Goal: Obtain resource: Download file/media

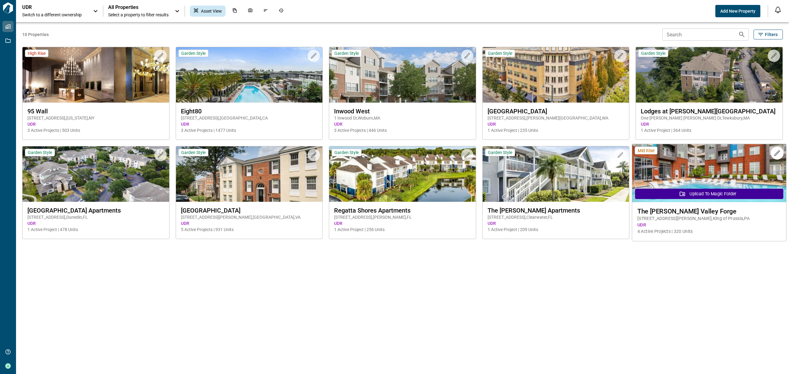
click at [707, 217] on span "[STREET_ADDRESS][PERSON_NAME]" at bounding box center [709, 218] width 144 height 6
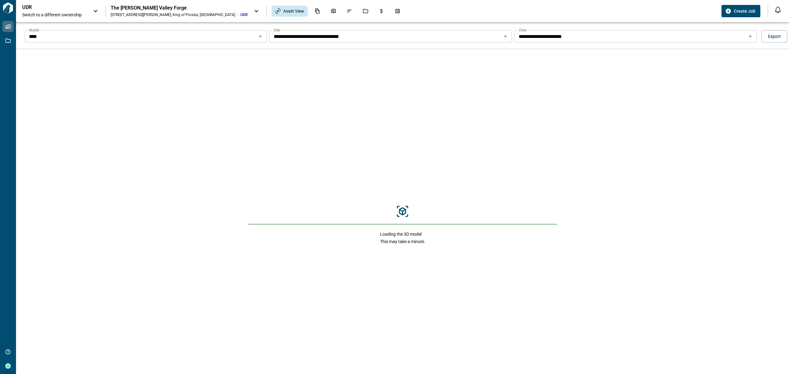
click at [256, 41] on div "**** Model" at bounding box center [146, 36] width 242 height 12
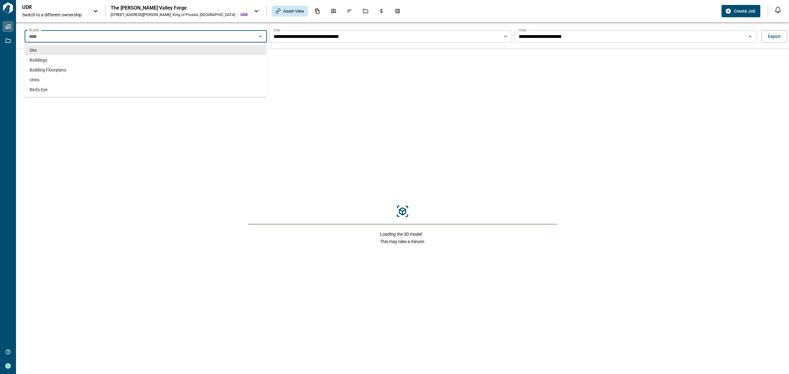
click at [260, 34] on icon "Close" at bounding box center [260, 36] width 7 height 7
click at [260, 34] on icon "Open" at bounding box center [260, 36] width 7 height 7
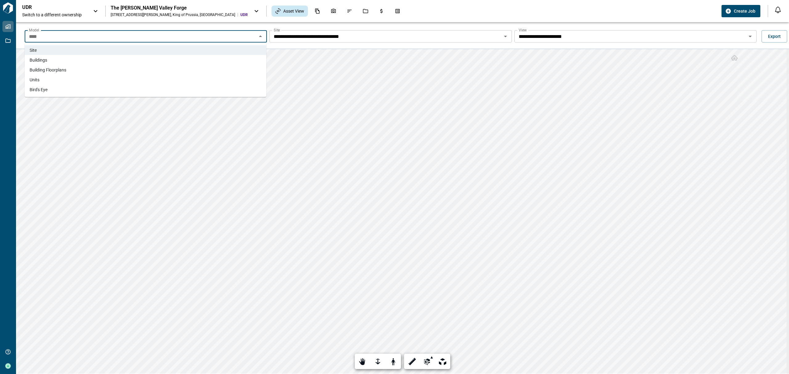
click at [52, 78] on li "Units" at bounding box center [146, 80] width 242 height 10
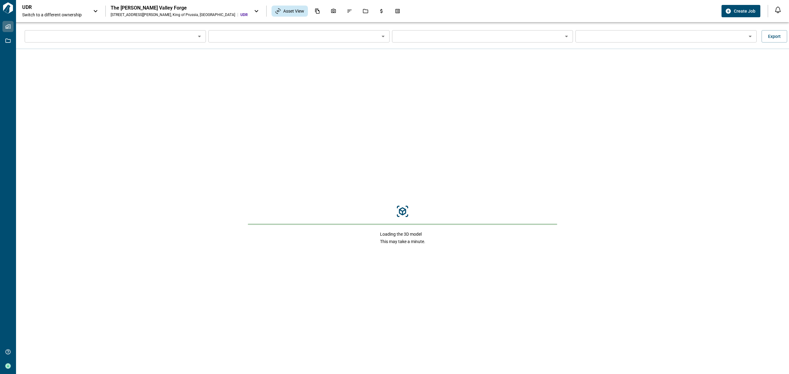
type input "*****"
type input "**********"
type input "*********"
type input "**"
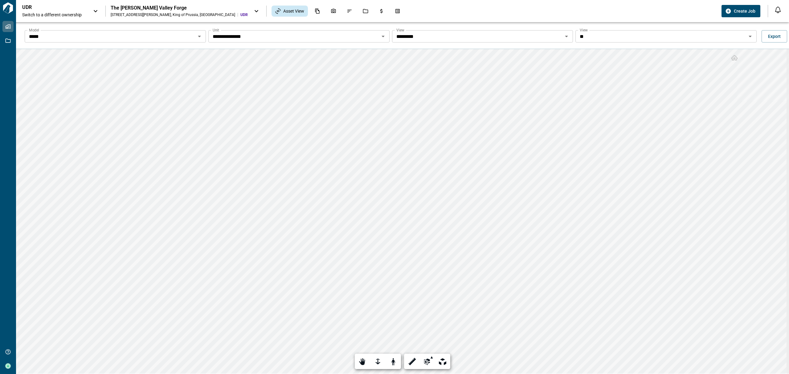
click at [552, 36] on input "*********" at bounding box center [477, 36] width 167 height 9
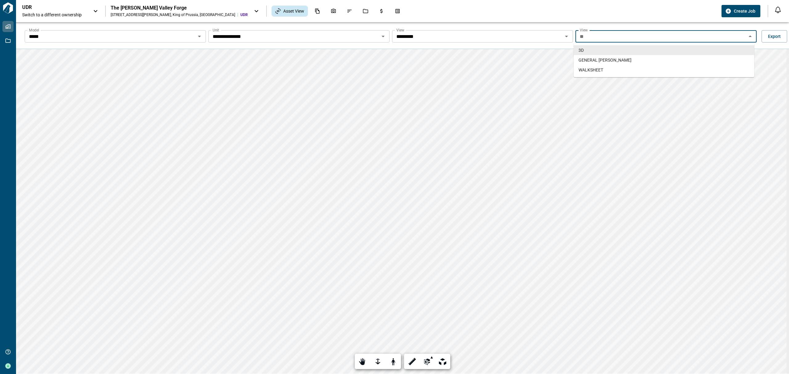
click at [610, 34] on input "**" at bounding box center [660, 36] width 167 height 9
click at [604, 71] on li "WALKSHEET" at bounding box center [664, 70] width 181 height 10
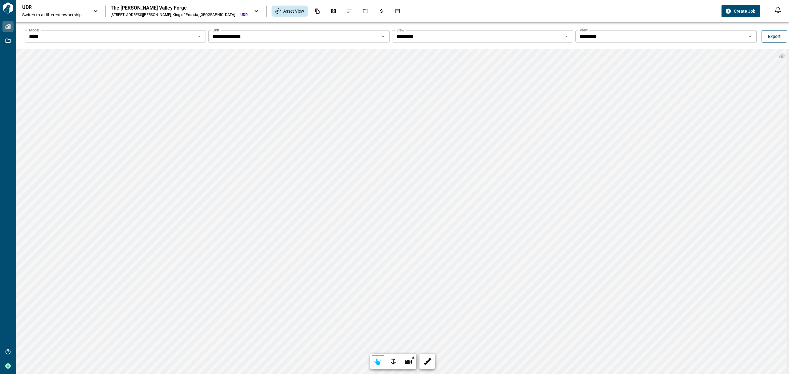
click at [764, 36] on button "Export" at bounding box center [775, 36] width 26 height 12
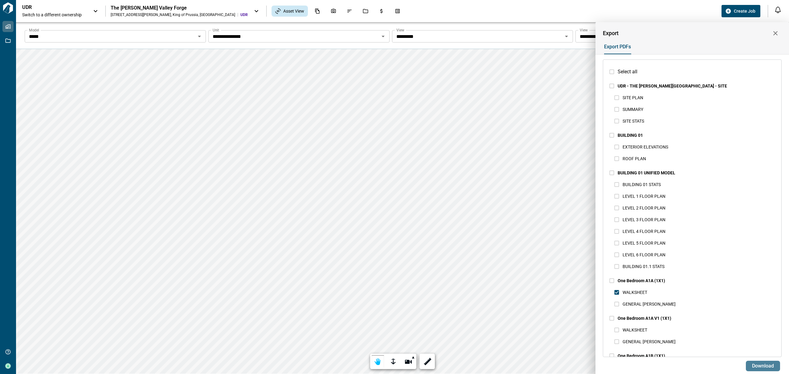
click at [766, 367] on span "Download" at bounding box center [763, 366] width 22 height 6
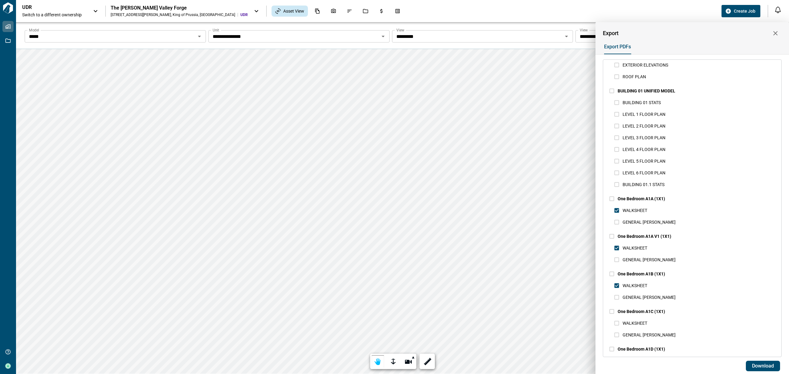
scroll to position [123, 0]
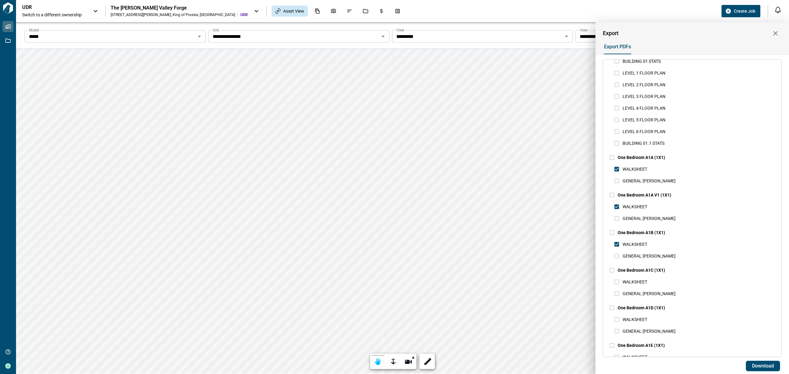
click at [635, 281] on span "WALKSHEET" at bounding box center [635, 282] width 25 height 5
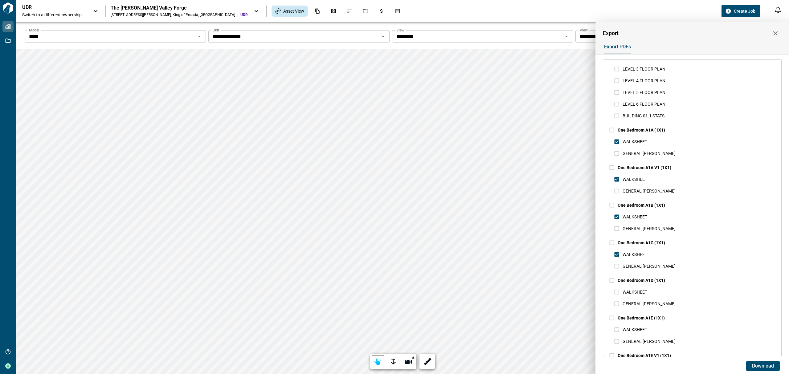
scroll to position [164, 0]
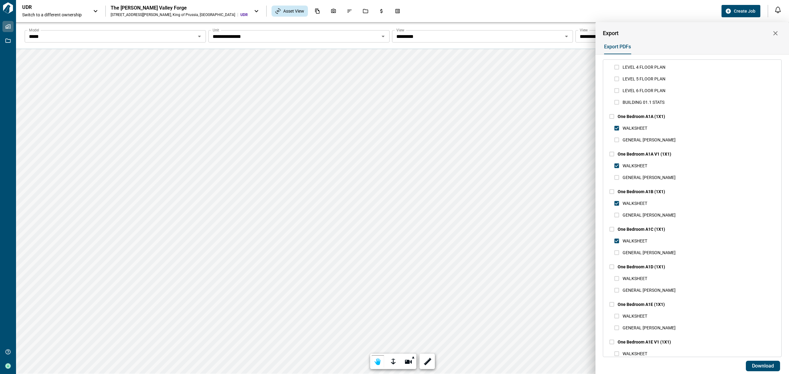
click at [633, 279] on span "WALKSHEET" at bounding box center [635, 278] width 25 height 5
click at [641, 314] on span "WALKSHEET" at bounding box center [635, 316] width 25 height 5
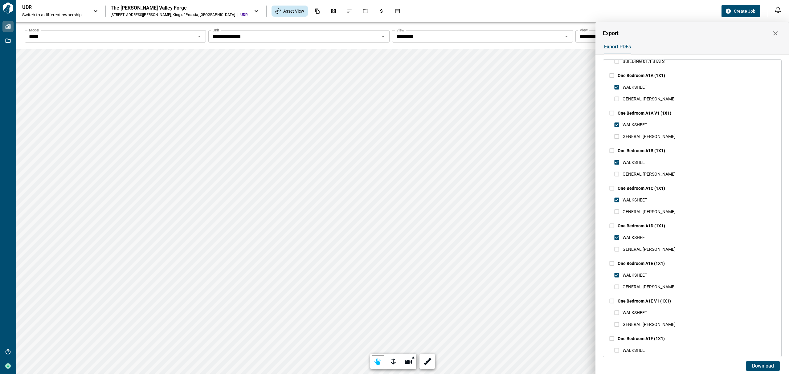
click at [635, 313] on span "WALKSHEET" at bounding box center [635, 312] width 25 height 5
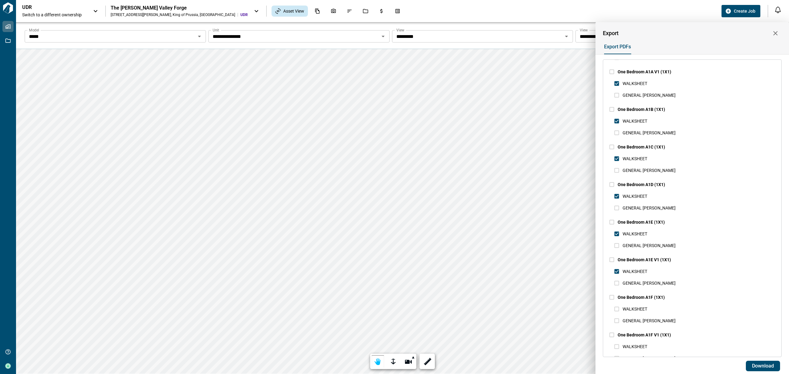
click at [635, 308] on span "WALKSHEET" at bounding box center [635, 309] width 25 height 5
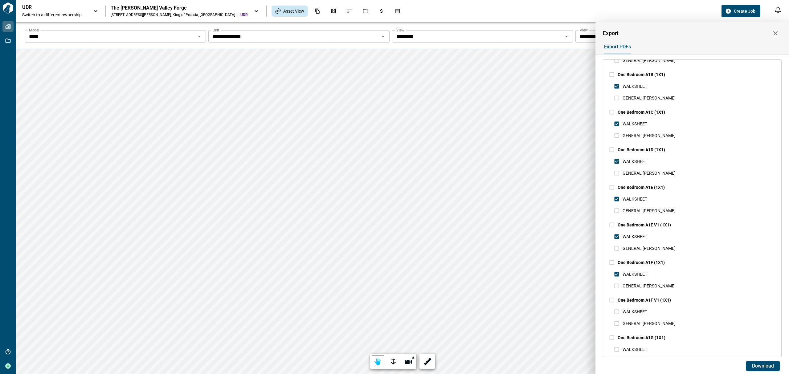
scroll to position [329, 0]
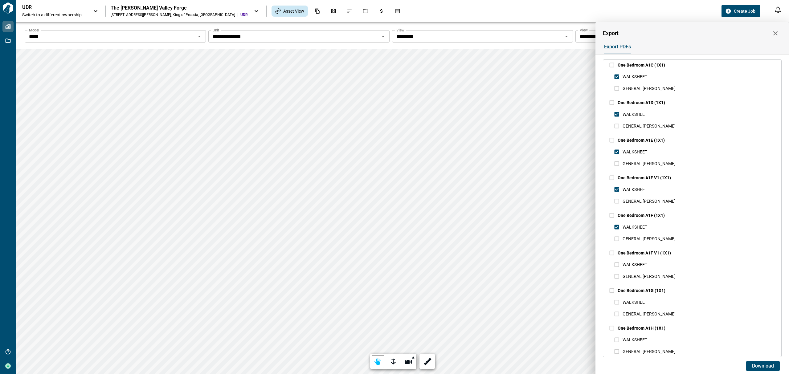
click at [634, 265] on span "WALKSHEET" at bounding box center [635, 264] width 25 height 5
click at [638, 300] on span "WALKSHEET" at bounding box center [635, 302] width 25 height 5
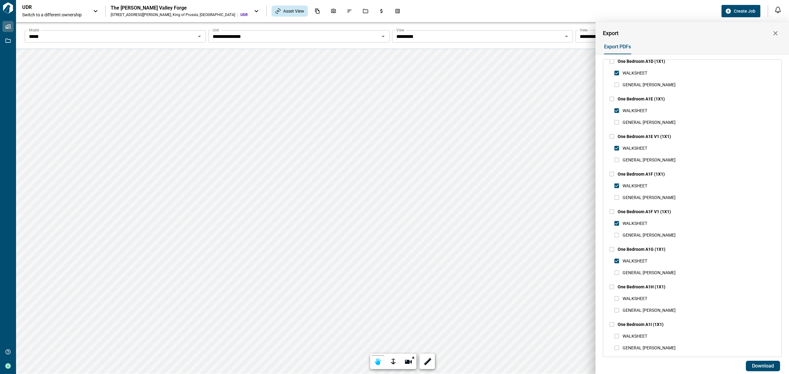
click at [638, 298] on span "WALKSHEET" at bounding box center [635, 298] width 25 height 5
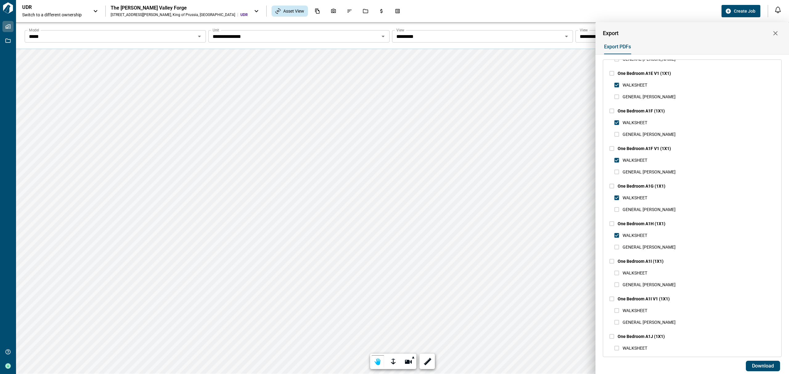
scroll to position [452, 0]
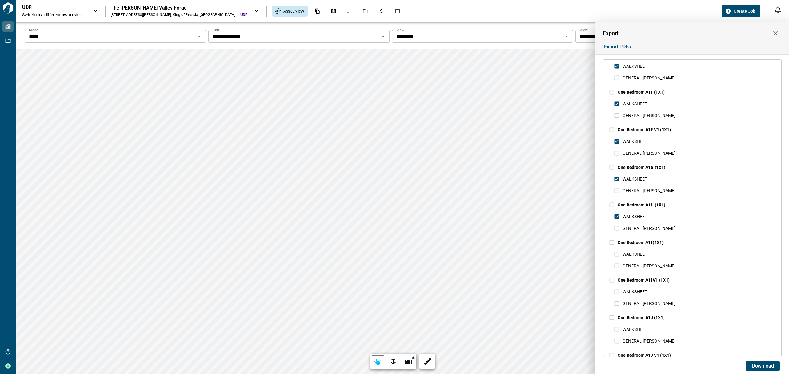
click at [635, 253] on span "WALKSHEET" at bounding box center [635, 254] width 25 height 5
click at [641, 290] on span "WALKSHEET" at bounding box center [635, 291] width 25 height 5
click at [643, 326] on span "WALKSHEET" at bounding box center [635, 329] width 25 height 7
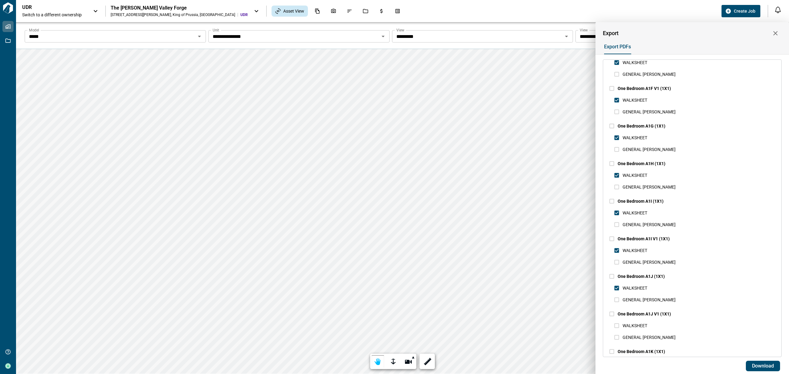
scroll to position [575, 0]
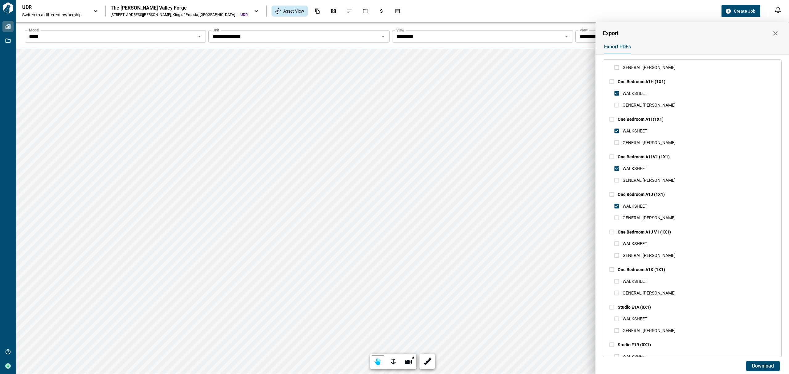
click at [637, 244] on span "WALKSHEET" at bounding box center [635, 243] width 25 height 5
click at [640, 280] on span "WALKSHEET" at bounding box center [635, 281] width 25 height 5
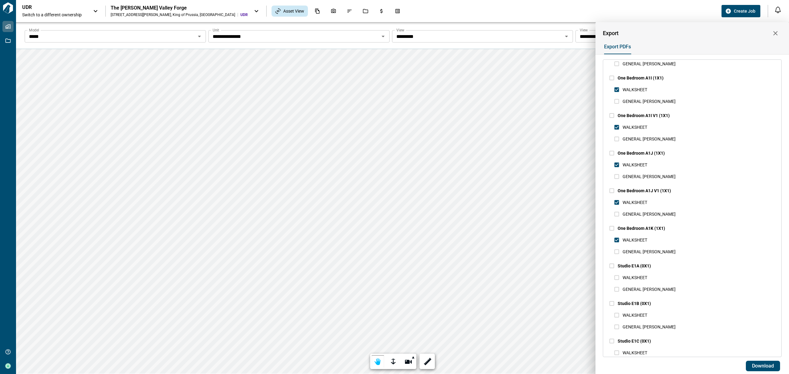
click at [641, 275] on span "WALKSHEET" at bounding box center [635, 277] width 25 height 7
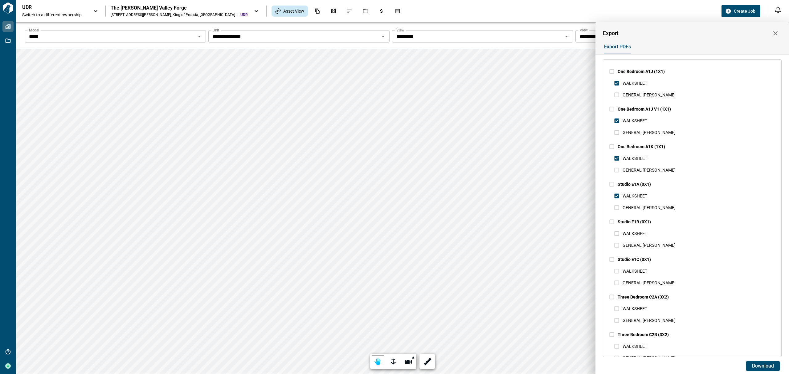
scroll to position [699, 0]
click at [641, 234] on span "WALKSHEET" at bounding box center [635, 233] width 25 height 5
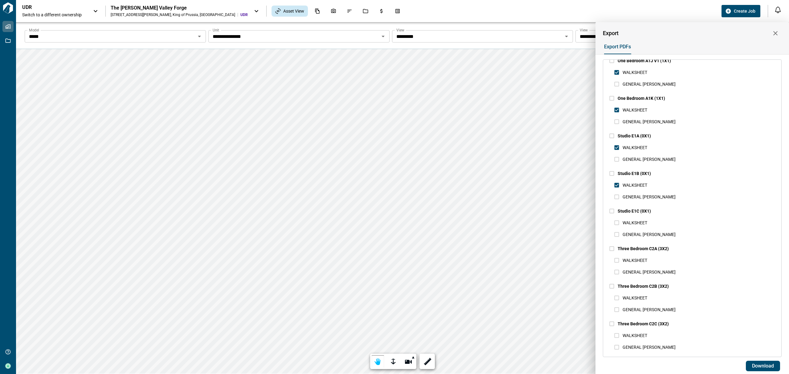
scroll to position [781, 0]
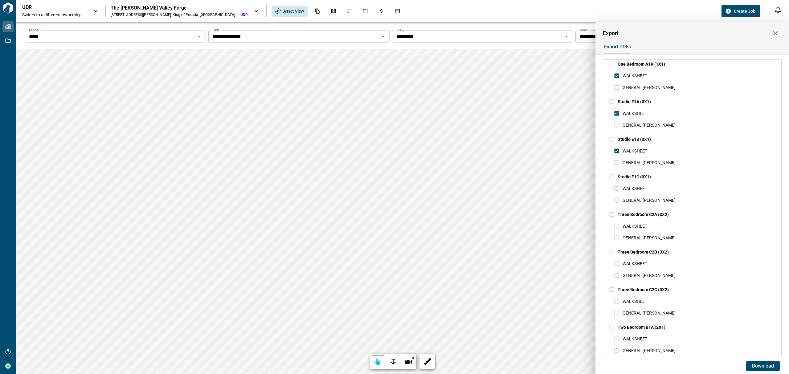
click at [633, 186] on span "WALKSHEET" at bounding box center [635, 188] width 25 height 5
click at [635, 227] on span "WALKSHEET" at bounding box center [635, 226] width 25 height 5
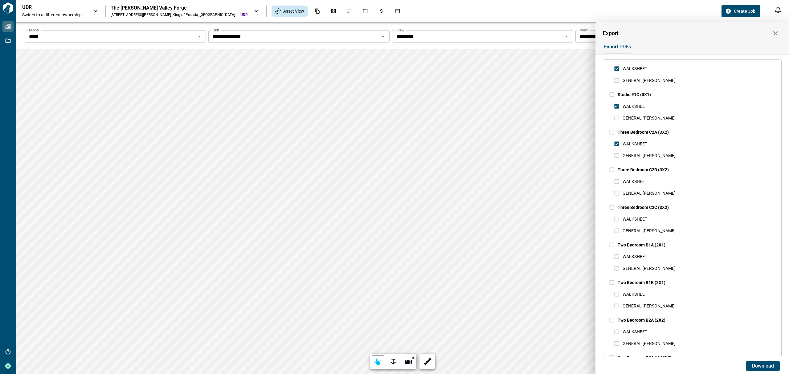
click at [638, 180] on span "WALKSHEET" at bounding box center [635, 181] width 25 height 5
click at [638, 218] on span "WALKSHEET" at bounding box center [635, 219] width 25 height 5
click at [625, 257] on span "WALKSHEET" at bounding box center [635, 256] width 25 height 5
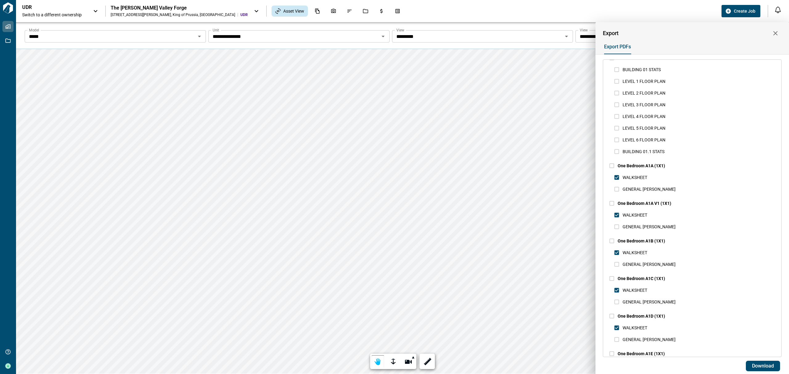
scroll to position [123, 0]
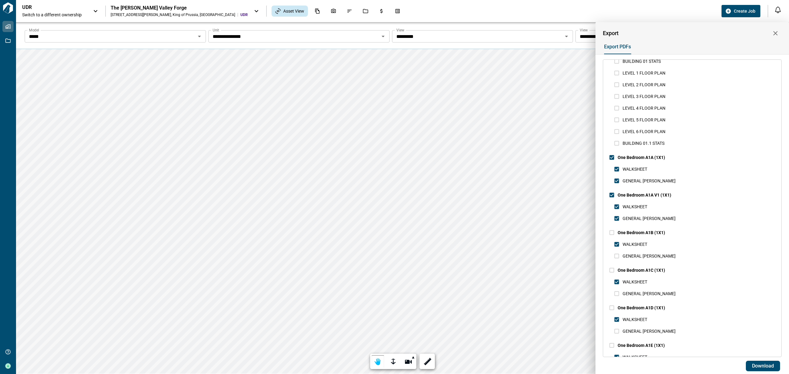
click at [619, 233] on span "One Bedroom A1B (1X1)" at bounding box center [641, 232] width 47 height 5
click at [627, 270] on span "One Bedroom A1C (1X1)" at bounding box center [641, 270] width 47 height 5
click at [628, 307] on span "One Bedroom A1D (1X1)" at bounding box center [641, 307] width 47 height 5
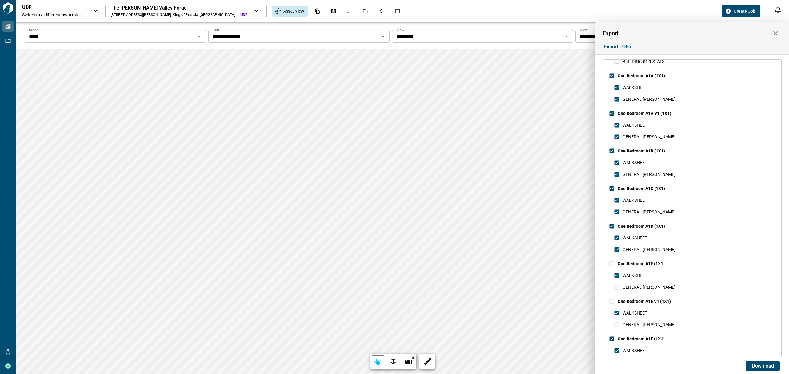
scroll to position [205, 0]
click at [638, 260] on span "One Bedroom A1E (1X1)" at bounding box center [641, 263] width 47 height 7
click at [638, 300] on span "One Bedroom A1E V1 (1X1)" at bounding box center [644, 301] width 53 height 5
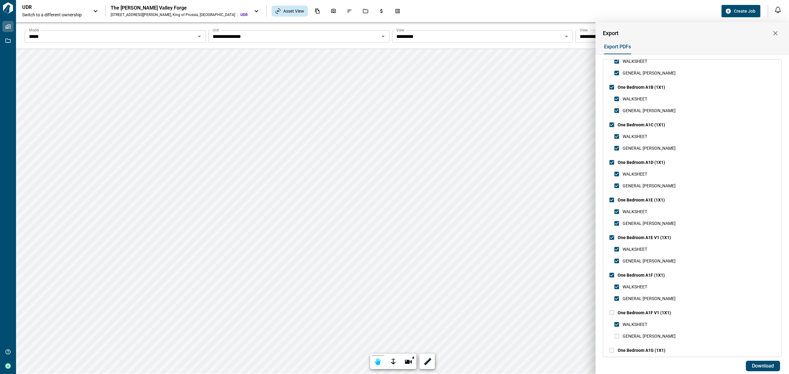
scroll to position [288, 0]
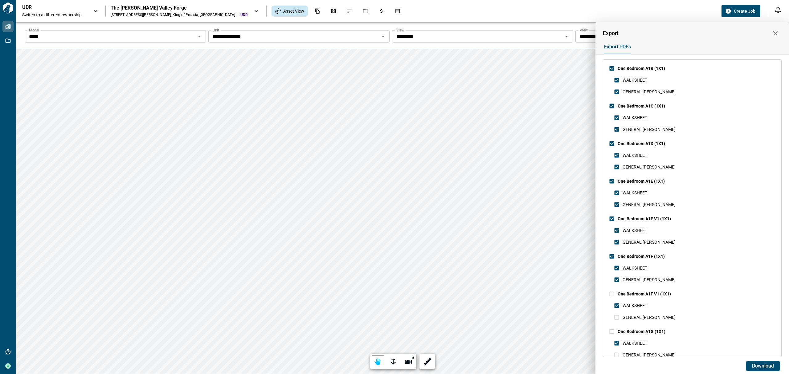
click at [639, 296] on span "One Bedroom A1F V1 (1X1)" at bounding box center [644, 294] width 53 height 5
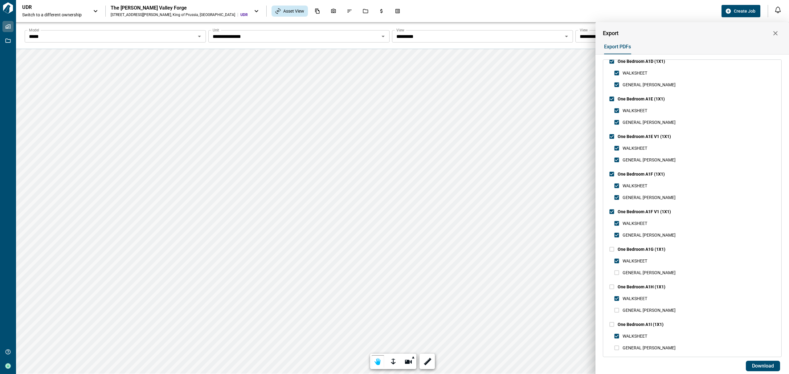
click at [645, 250] on span "One Bedroom A1G (1X1)" at bounding box center [642, 249] width 48 height 5
click at [632, 284] on span "One Bedroom A1H (1X1)" at bounding box center [642, 286] width 48 height 7
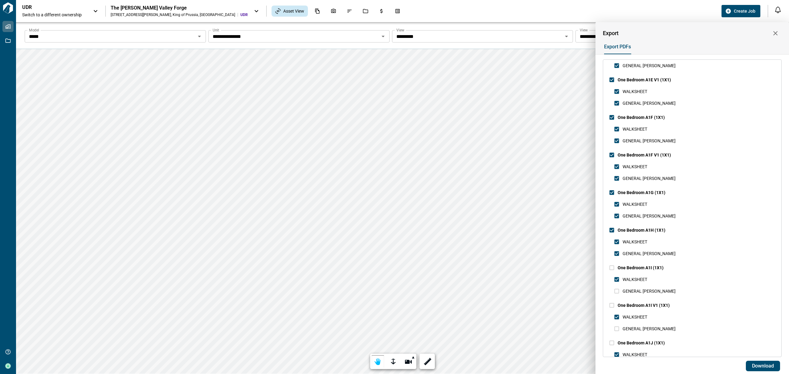
scroll to position [452, 0]
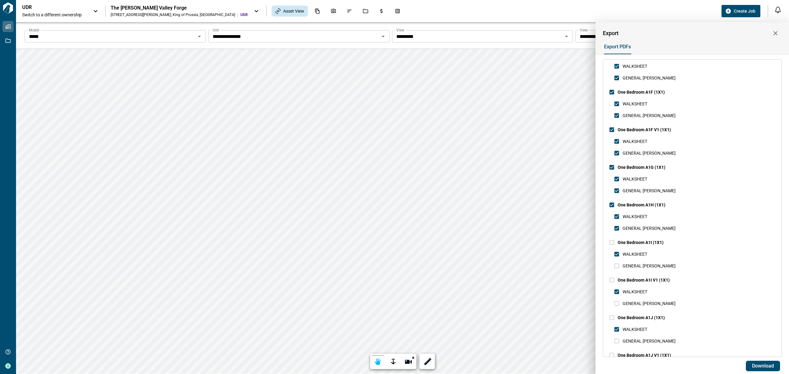
click at [639, 239] on span "One Bedroom A1I (1X1)" at bounding box center [641, 242] width 46 height 7
click at [644, 281] on span "One Bedroom A1I V1 (1X1)" at bounding box center [644, 280] width 52 height 5
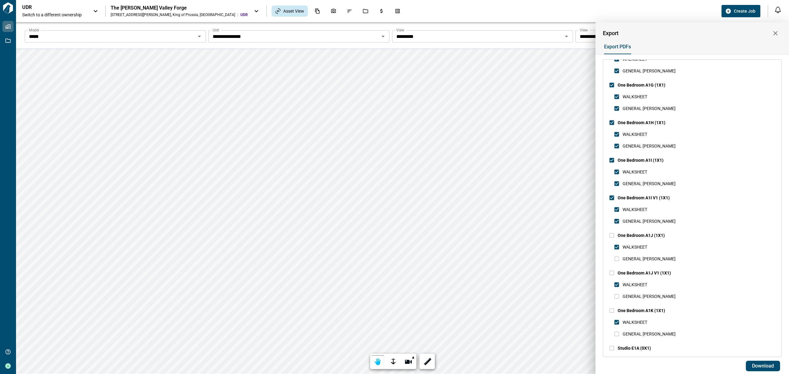
click at [639, 235] on span "One Bedroom A1J (1X1)" at bounding box center [641, 235] width 47 height 5
click at [641, 272] on span "One Bedroom A1J V1 (1X1)" at bounding box center [644, 273] width 53 height 5
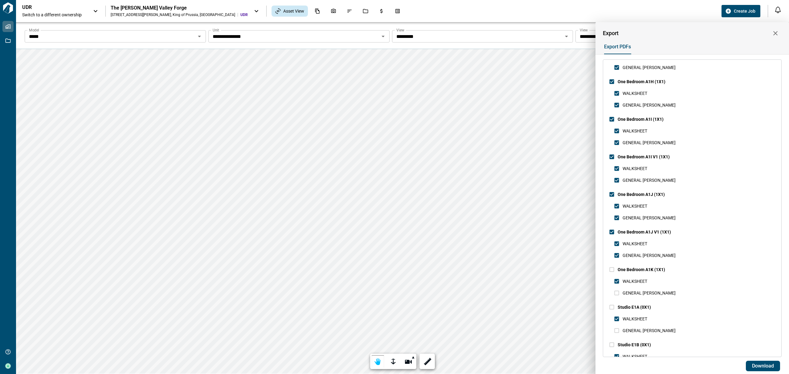
click at [639, 269] on span "One Bedroom A1K (1X1)" at bounding box center [641, 269] width 47 height 5
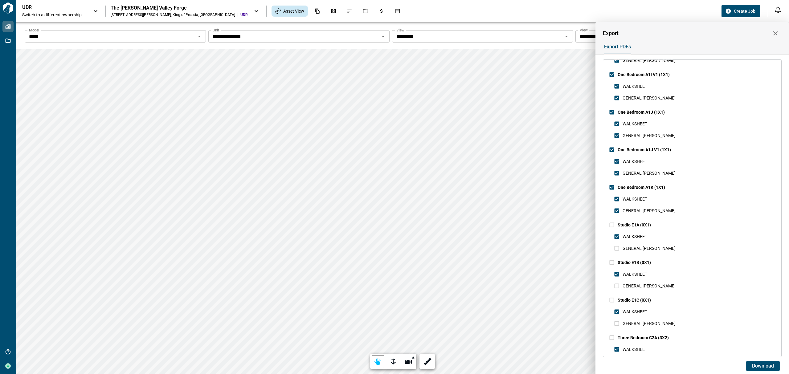
click at [632, 221] on span "Studio E1A (0X1)" at bounding box center [634, 224] width 33 height 7
click at [629, 264] on span "Studio E1B (0X1)" at bounding box center [634, 262] width 33 height 5
click at [634, 298] on span "Studio E1C (0X1)" at bounding box center [634, 300] width 33 height 5
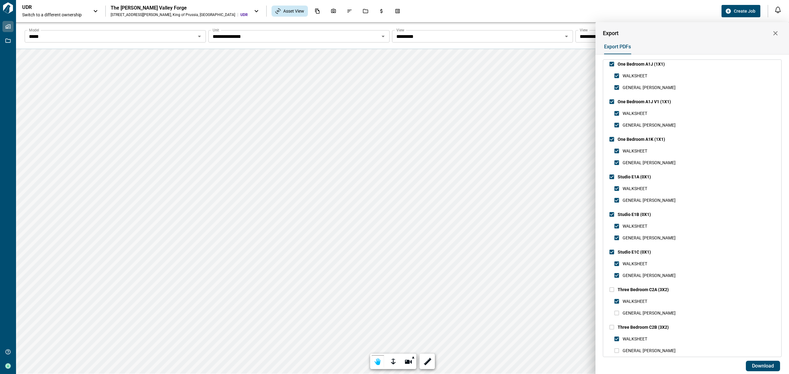
scroll to position [740, 0]
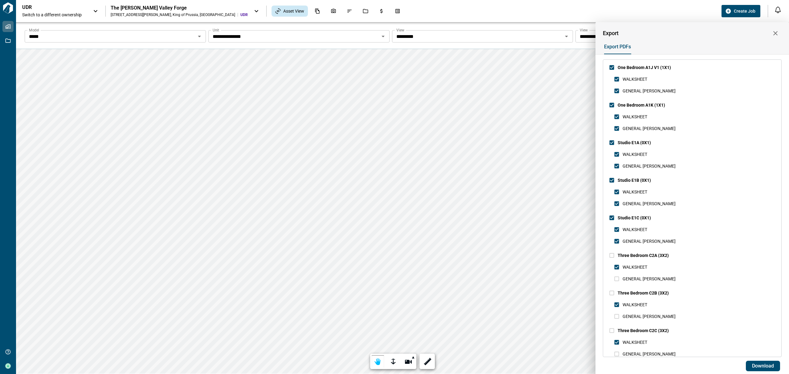
click at [641, 259] on span "Three Bedroom C2A (3X2)" at bounding box center [643, 255] width 51 height 7
click at [644, 292] on span "Three Bedroom C2B (3X2)" at bounding box center [643, 293] width 51 height 5
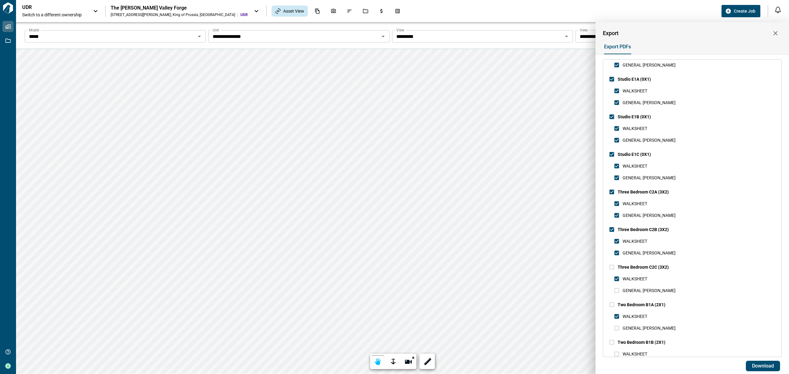
scroll to position [863, 0]
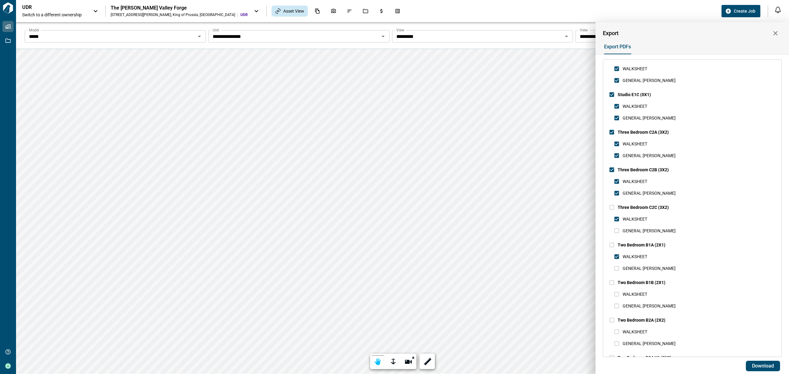
click at [636, 209] on span "Three Bedroom C2C (3X2)" at bounding box center [643, 207] width 51 height 5
click at [644, 243] on span "Two Bedroom B1A (2X1)" at bounding box center [642, 245] width 48 height 5
click at [646, 281] on span "Two Bedroom B1B (2X1)" at bounding box center [642, 282] width 48 height 5
click at [644, 315] on label "Two Bedroom B2A (2X2)" at bounding box center [635, 320] width 59 height 12
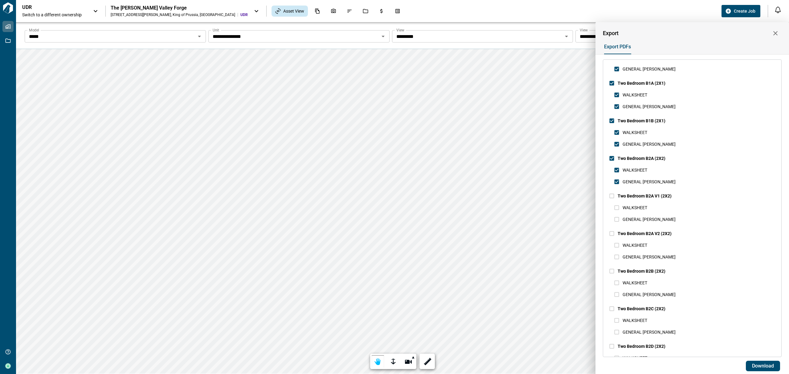
scroll to position [1027, 0]
click at [643, 194] on span "Two Bedroom B2A V1 (2X2)" at bounding box center [645, 193] width 54 height 5
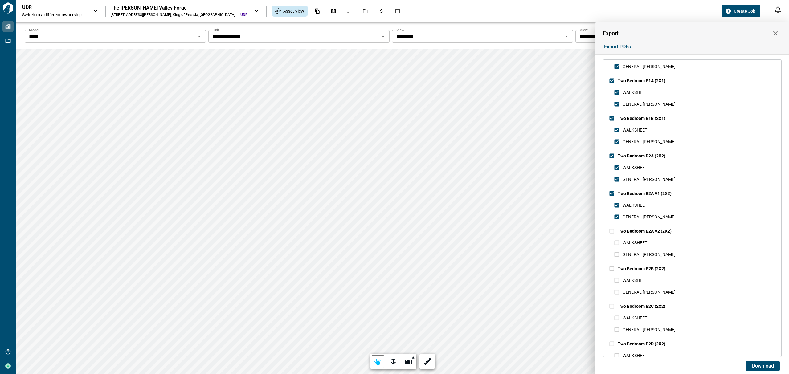
click at [644, 230] on span "Two Bedroom B2A V2 (2X2)" at bounding box center [645, 231] width 54 height 5
click at [647, 266] on span "Two Bedroom B2B (2X2)" at bounding box center [642, 268] width 48 height 7
click at [634, 308] on span "Two Bedroom B2C (2X2)" at bounding box center [642, 306] width 48 height 5
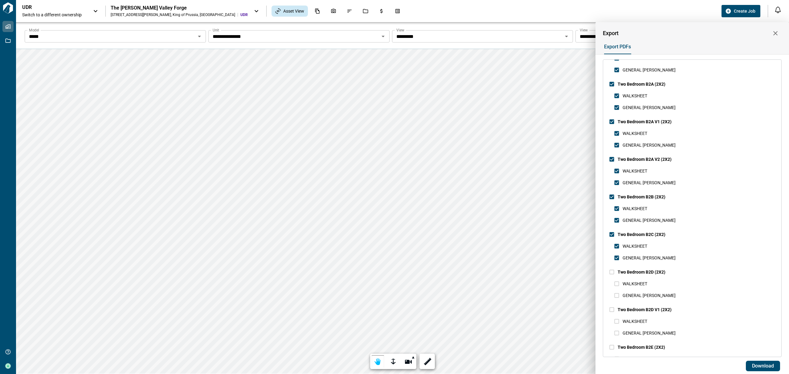
scroll to position [1151, 0]
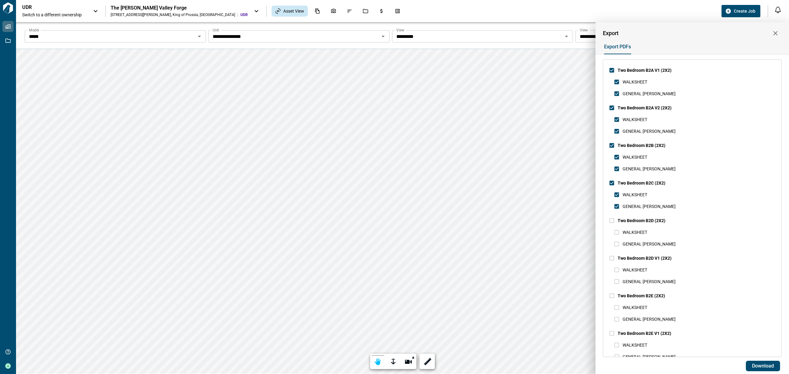
click at [648, 220] on span "Two Bedroom B2D (2X2)" at bounding box center [642, 220] width 48 height 5
click at [645, 255] on span "Two Bedroom B2D V1 (2X2)" at bounding box center [645, 258] width 54 height 7
click at [642, 290] on label "Two Bedroom B2E (2X2)" at bounding box center [635, 296] width 59 height 12
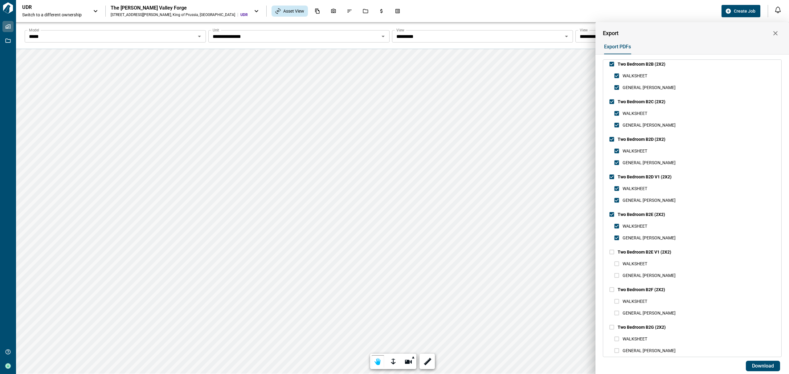
scroll to position [1274, 0]
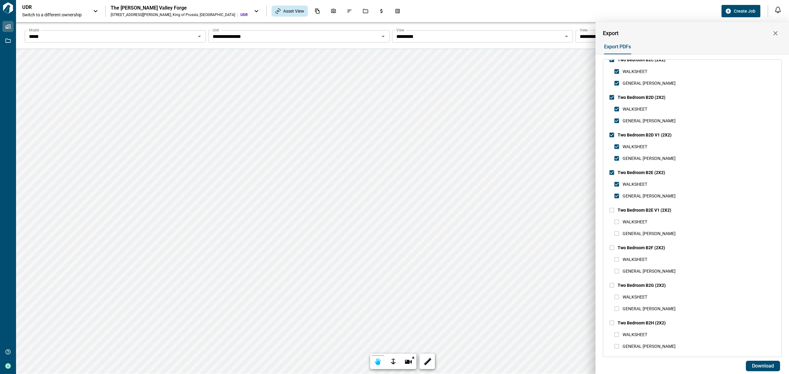
click at [650, 210] on span "Two Bedroom B2E V1 (2X2)" at bounding box center [645, 210] width 54 height 5
click at [649, 245] on span "Two Bedroom B2F (2X2)" at bounding box center [641, 247] width 47 height 5
click at [649, 284] on span "Two Bedroom B2G (2X2)" at bounding box center [642, 285] width 48 height 5
click at [649, 325] on span "Two Bedroom B2H (2X2)" at bounding box center [642, 323] width 48 height 5
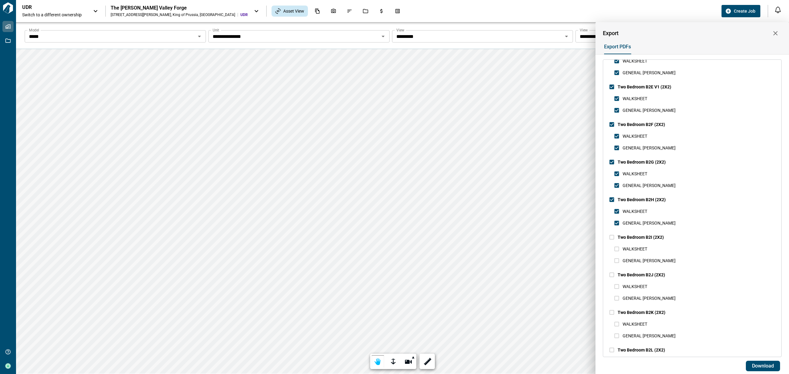
click at [645, 237] on span "Two Bedroom B2I (2X2)" at bounding box center [641, 237] width 46 height 5
click at [648, 273] on span "Two Bedroom B2J (2X2)" at bounding box center [641, 275] width 47 height 5
click at [647, 311] on span "Two Bedroom B2K (2X2)" at bounding box center [642, 312] width 48 height 5
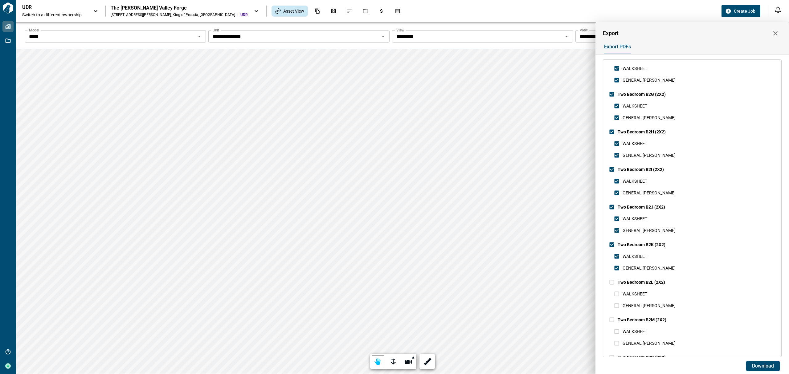
scroll to position [1517, 0]
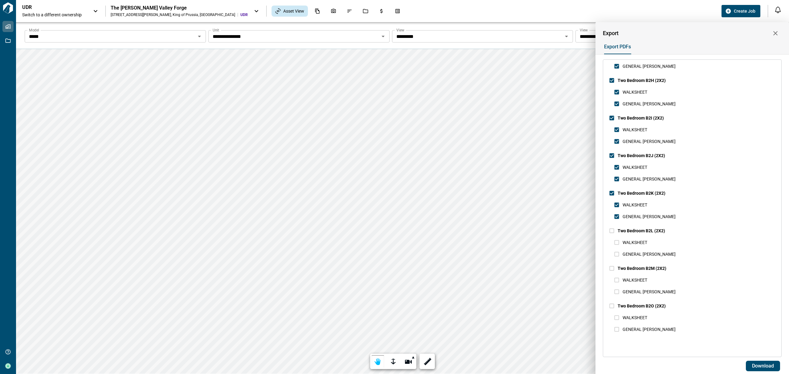
click at [635, 227] on span "Two Bedroom B2L (2X2)" at bounding box center [641, 230] width 47 height 7
click at [645, 265] on span "Two Bedroom B2M (2X2)" at bounding box center [642, 268] width 49 height 7
click at [644, 305] on span "Two Bedroom B2O (2X2)" at bounding box center [642, 306] width 48 height 5
click at [766, 368] on span "Download" at bounding box center [763, 366] width 22 height 6
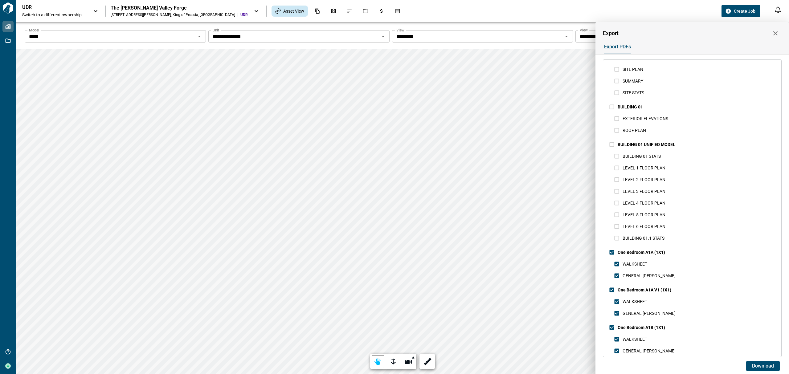
scroll to position [0, 0]
